Goal: Information Seeking & Learning: Find contact information

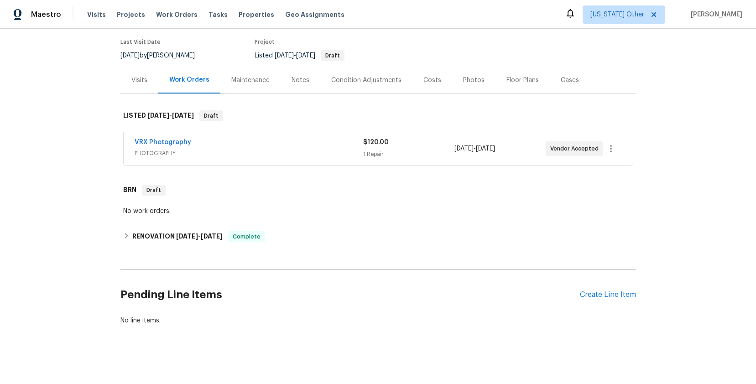
scroll to position [72, 0]
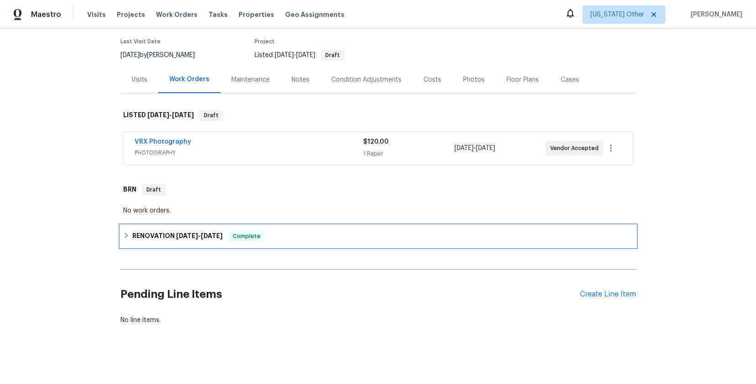
click at [214, 235] on span "[DATE]" at bounding box center [212, 236] width 22 height 6
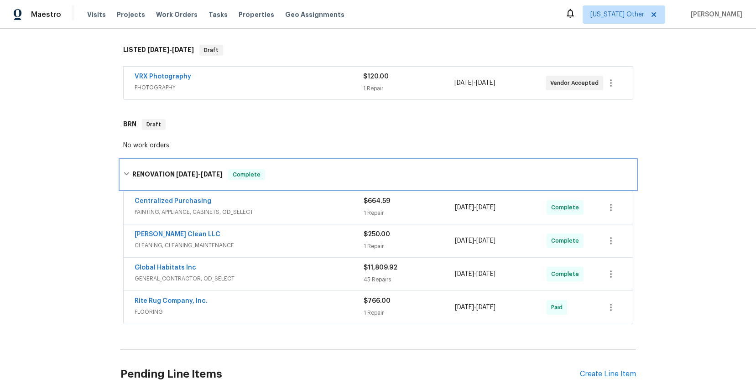
scroll to position [227, 0]
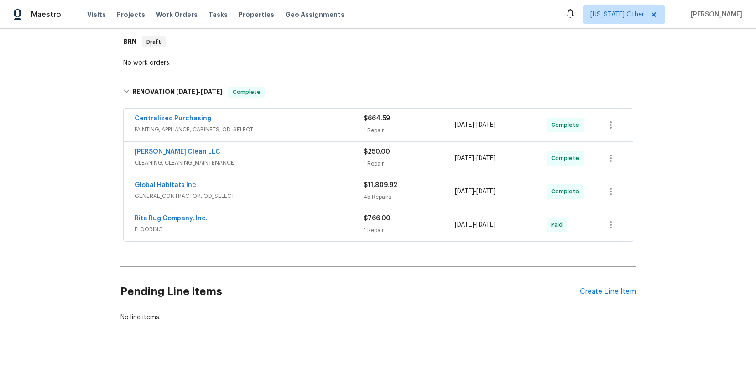
click at [203, 125] on span "PAINTING, APPLIANCE, CABINETS, OD_SELECT" at bounding box center [249, 129] width 229 height 9
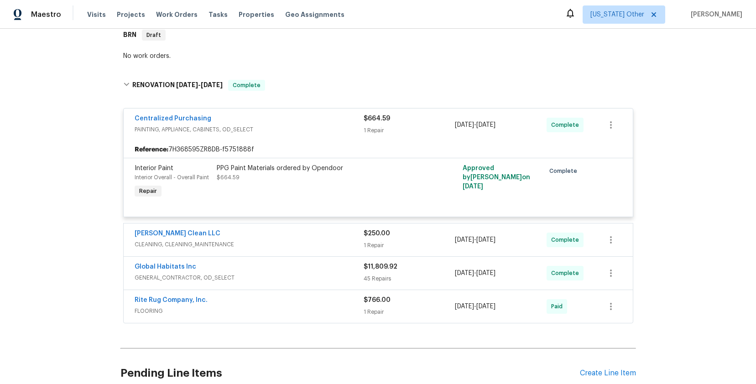
click at [173, 277] on span "GENERAL_CONTRACTOR, OD_SELECT" at bounding box center [249, 277] width 229 height 9
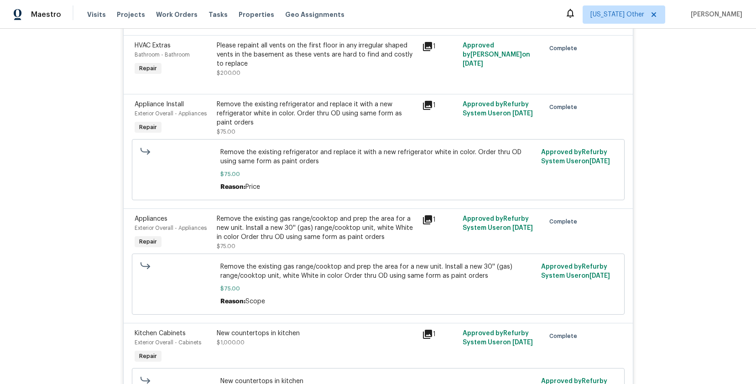
scroll to position [885, 0]
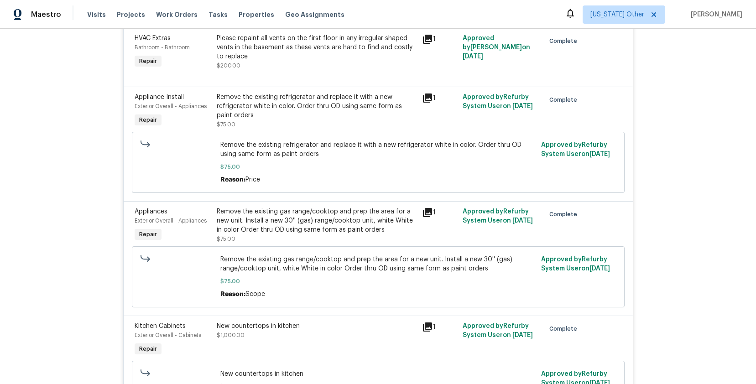
click at [424, 211] on icon at bounding box center [427, 212] width 9 height 9
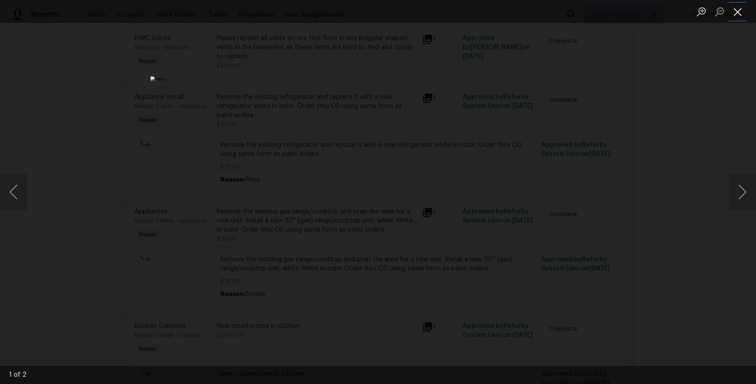
click at [736, 11] on button "Close lightbox" at bounding box center [738, 12] width 18 height 16
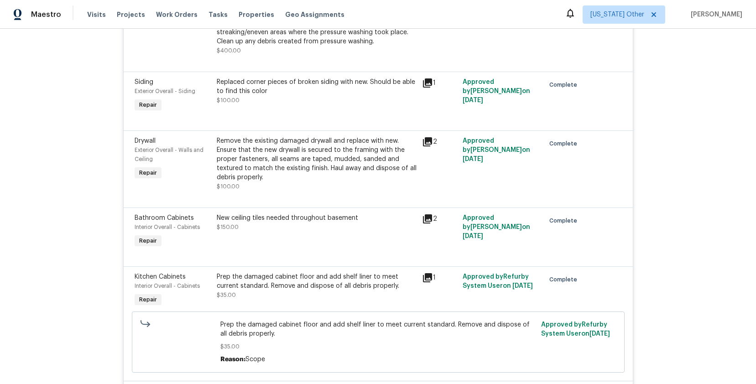
scroll to position [2515, 0]
click at [425, 146] on icon at bounding box center [427, 141] width 11 height 11
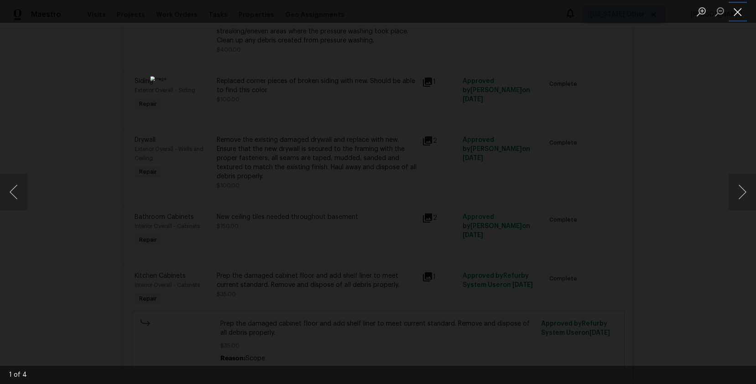
click at [740, 10] on button "Close lightbox" at bounding box center [738, 12] width 18 height 16
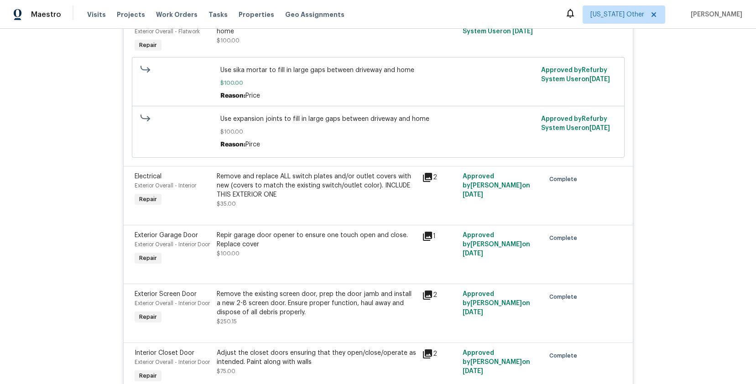
scroll to position [1400, 0]
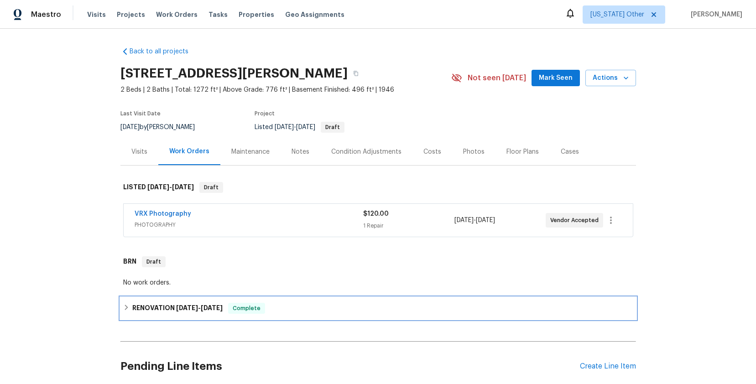
click at [171, 308] on h6 "RENOVATION [DATE] - [DATE]" at bounding box center [177, 308] width 90 height 11
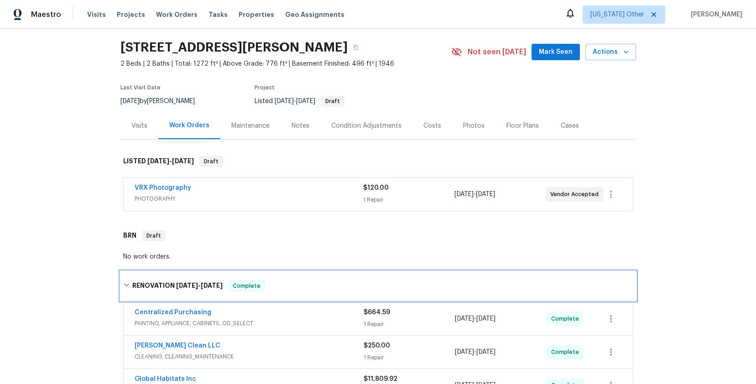
scroll to position [178, 0]
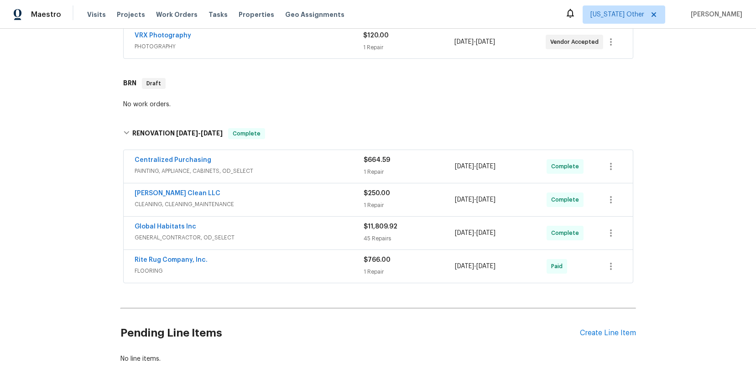
click at [185, 235] on span "GENERAL_CONTRACTOR, OD_SELECT" at bounding box center [249, 237] width 229 height 9
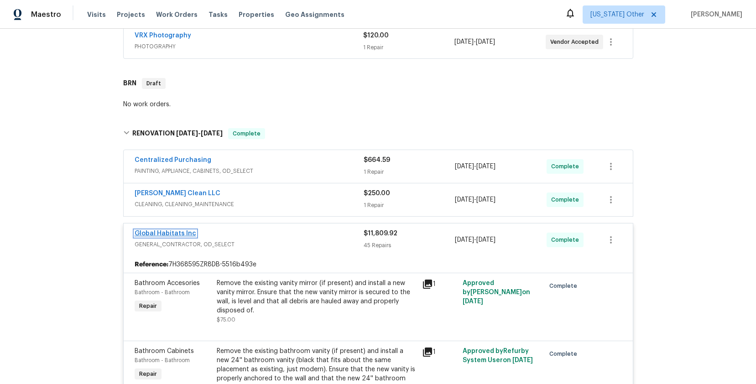
click at [188, 230] on link "Global Habitats Inc" at bounding box center [166, 233] width 62 height 6
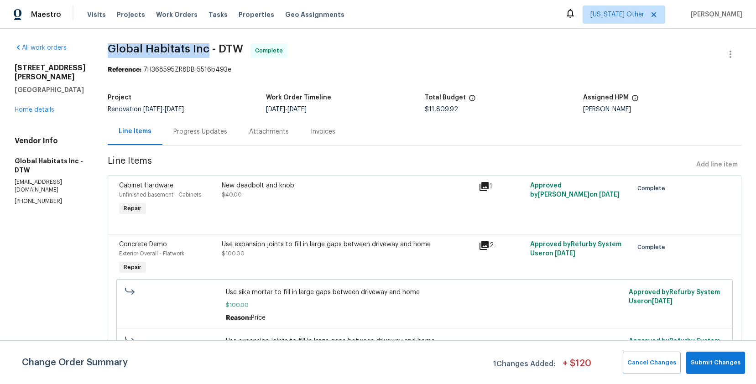
drag, startPoint x: 112, startPoint y: 47, endPoint x: 198, endPoint y: 47, distance: 85.3
click at [198, 46] on span "Global Habitats Inc - DTW" at bounding box center [176, 48] width 136 height 11
copy span "Global Habitats Inc"
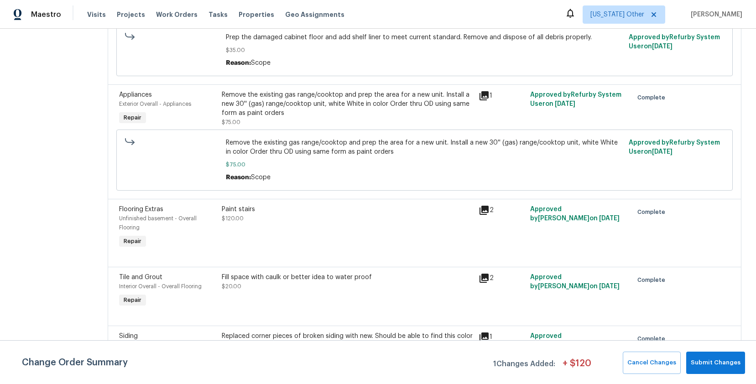
scroll to position [476, 0]
